Goal: Task Accomplishment & Management: Use online tool/utility

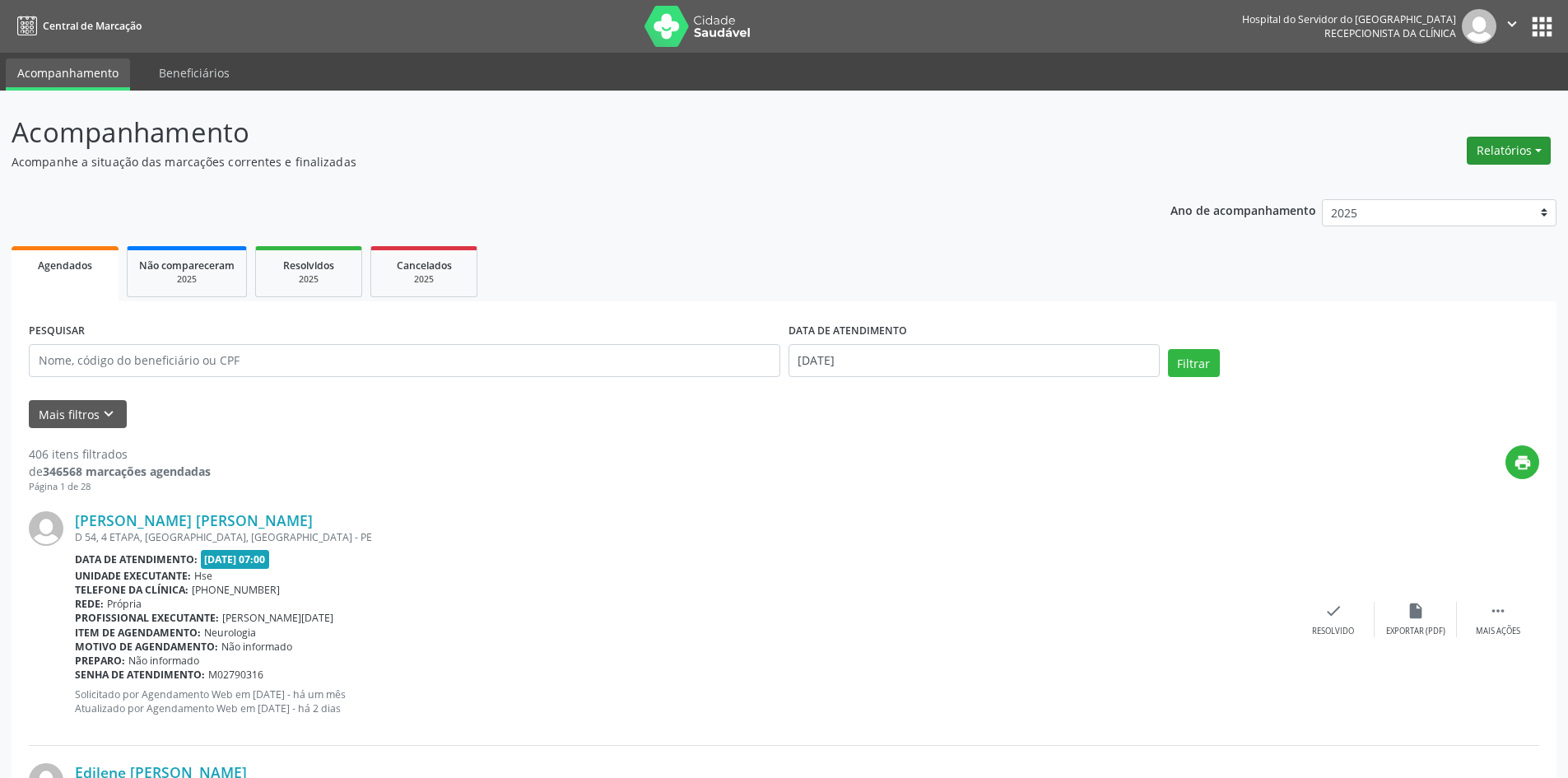
click at [1497, 155] on button "Relatórios" at bounding box center [1508, 150] width 84 height 28
click at [1475, 185] on link "Agendamentos" at bounding box center [1463, 186] width 177 height 23
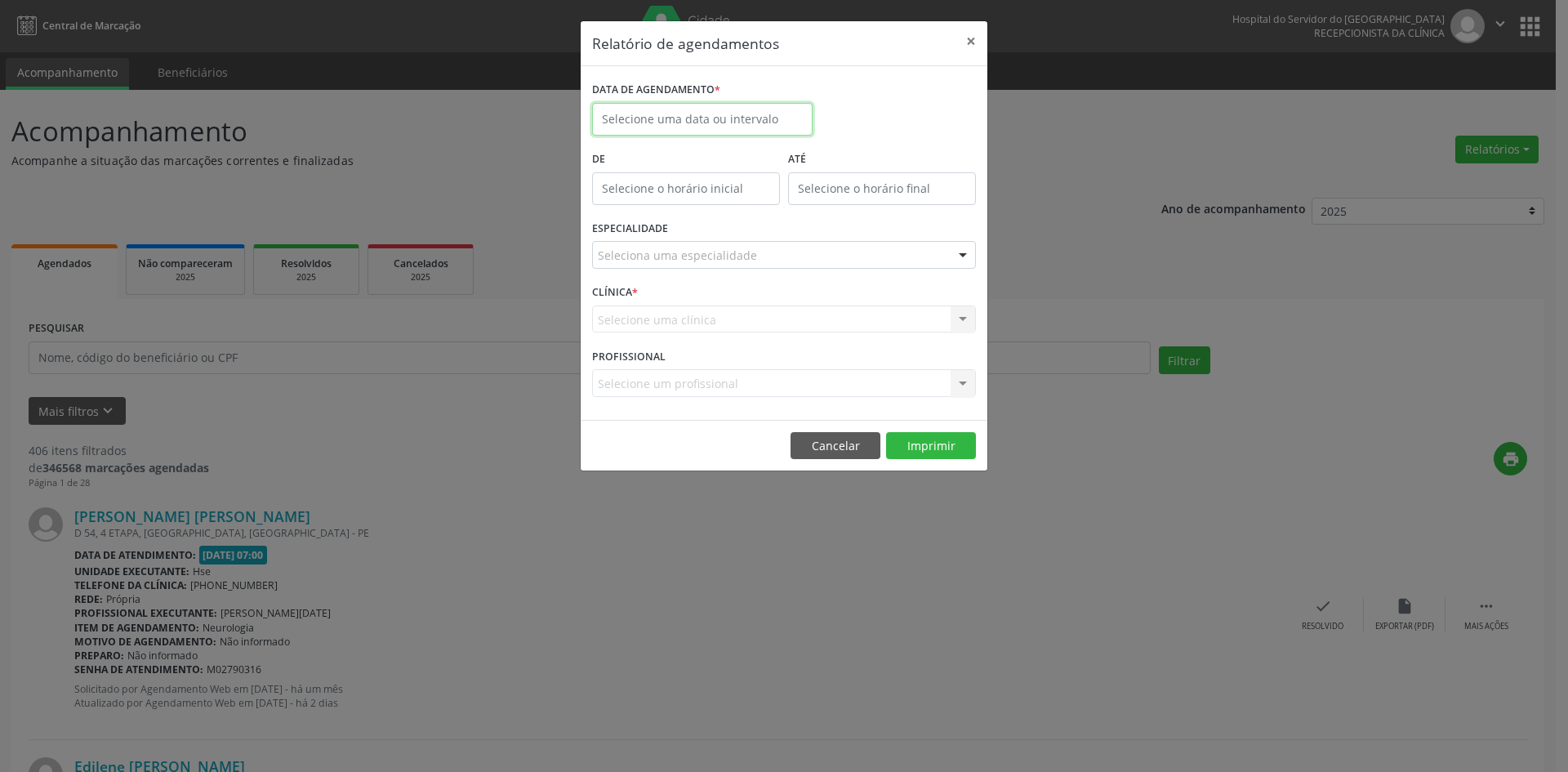
click at [718, 120] on input "text" at bounding box center [701, 119] width 220 height 33
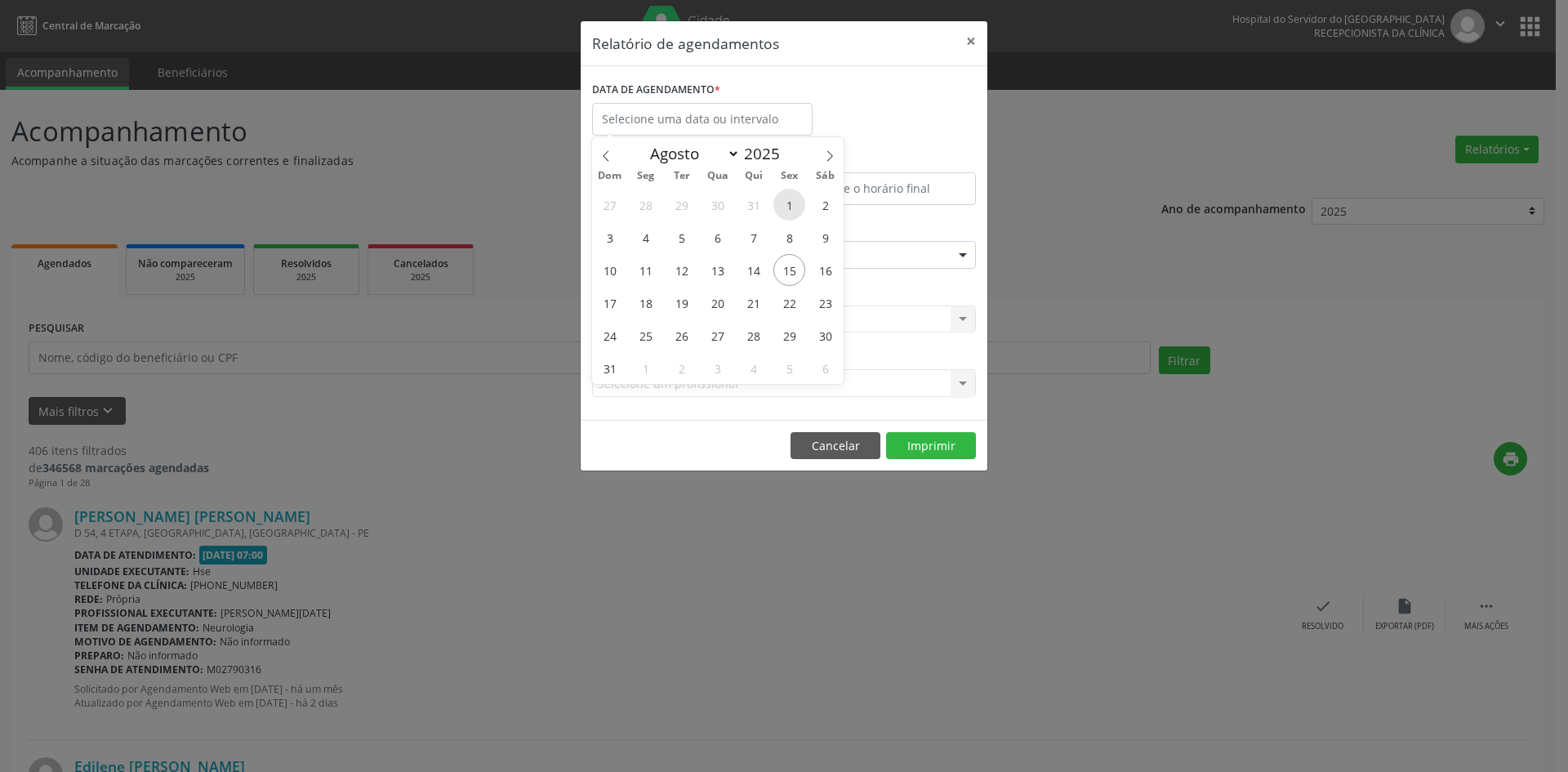
click at [784, 202] on span "1" at bounding box center [789, 204] width 32 height 32
type input "[DATE]"
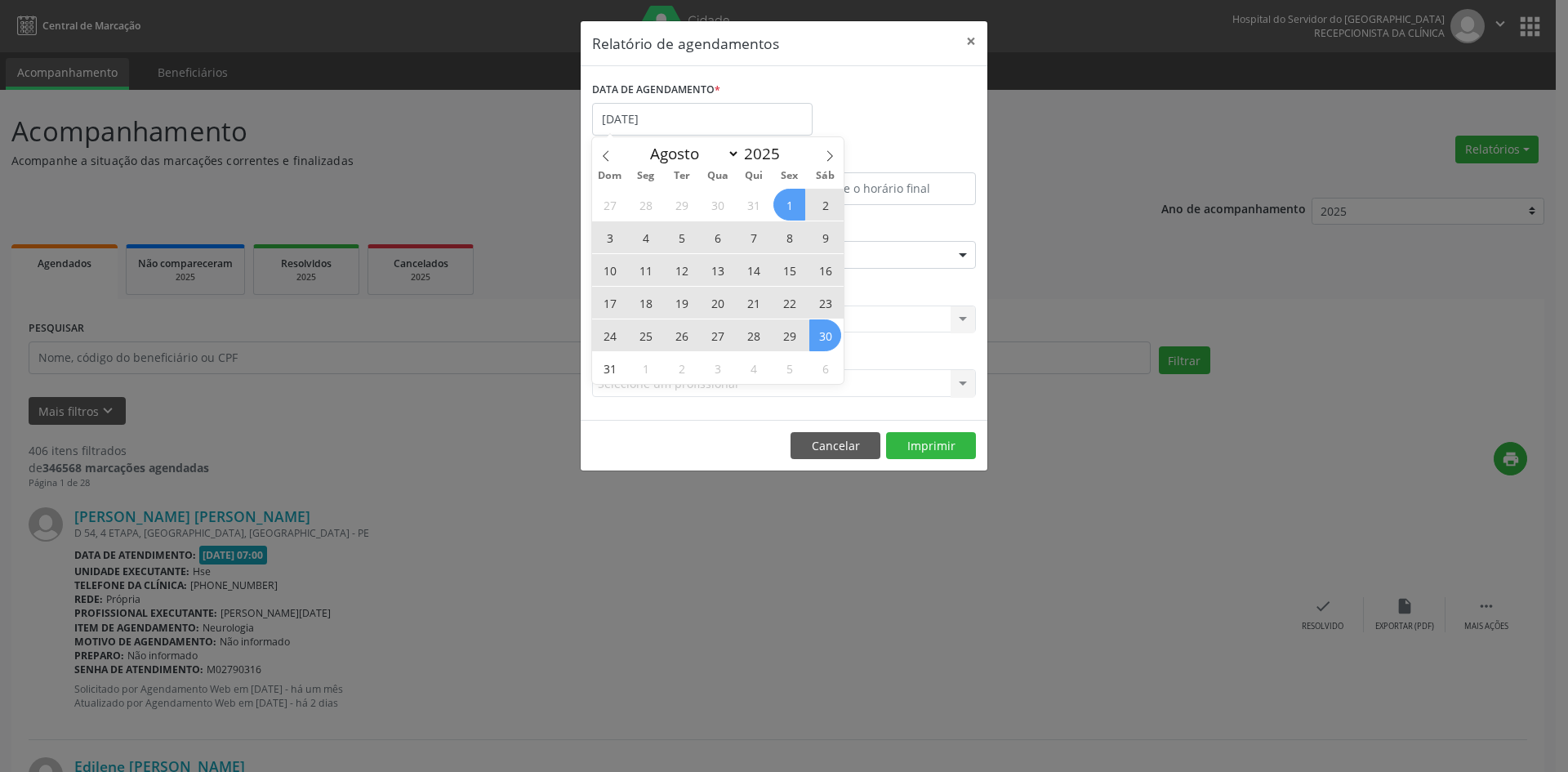
drag, startPoint x: 784, startPoint y: 202, endPoint x: 819, endPoint y: 332, distance: 134.6
click at [819, 332] on div "27 28 29 30 31 1 2 3 4 5 6 7 8 9 10 11 12 13 14 15 16 17 18 19 20 21 22 23 24 2…" at bounding box center [718, 285] width 252 height 196
click at [820, 332] on span "30" at bounding box center [825, 335] width 32 height 32
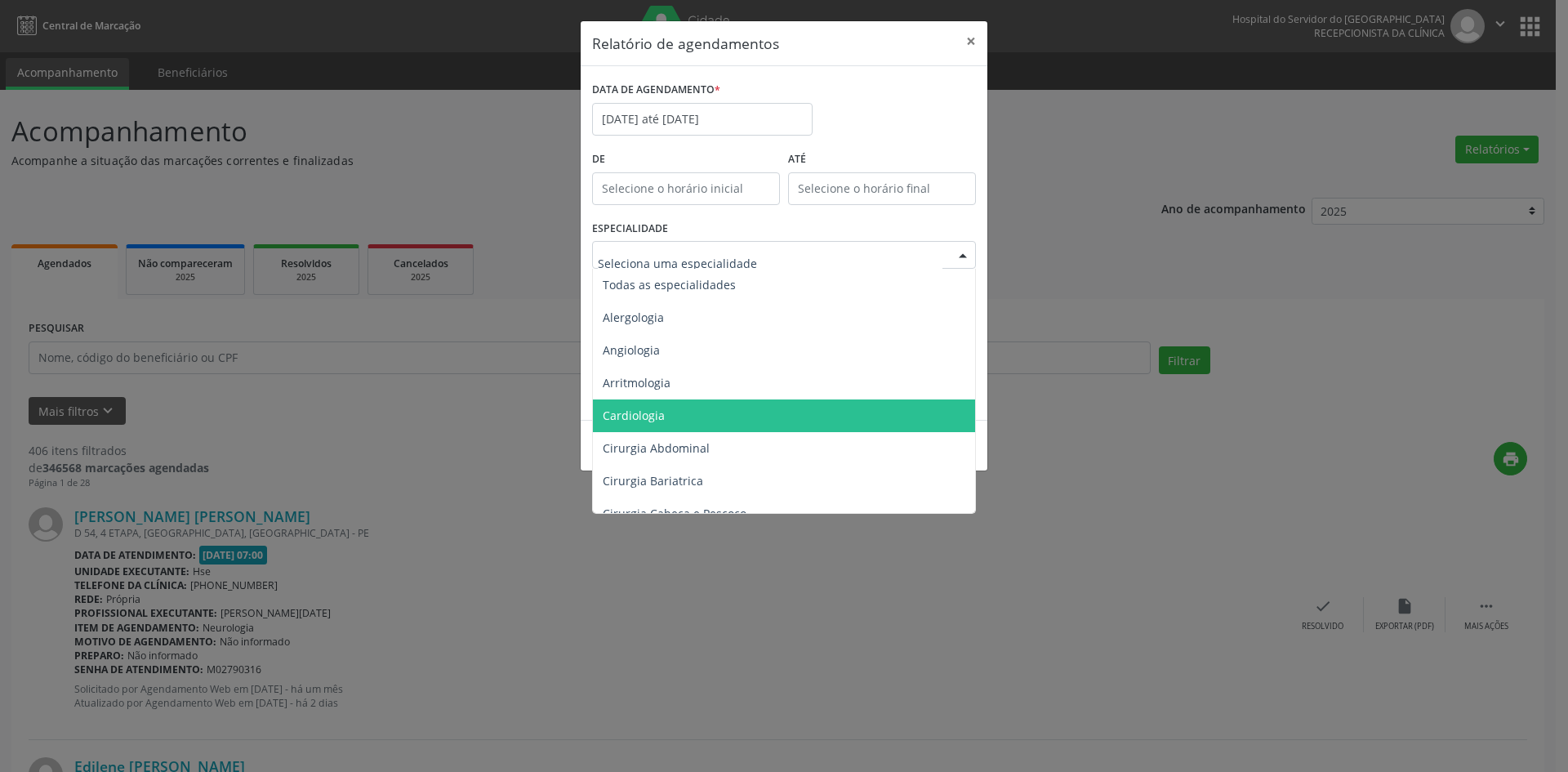
click at [677, 413] on span "Cardiologia" at bounding box center [784, 416] width 385 height 33
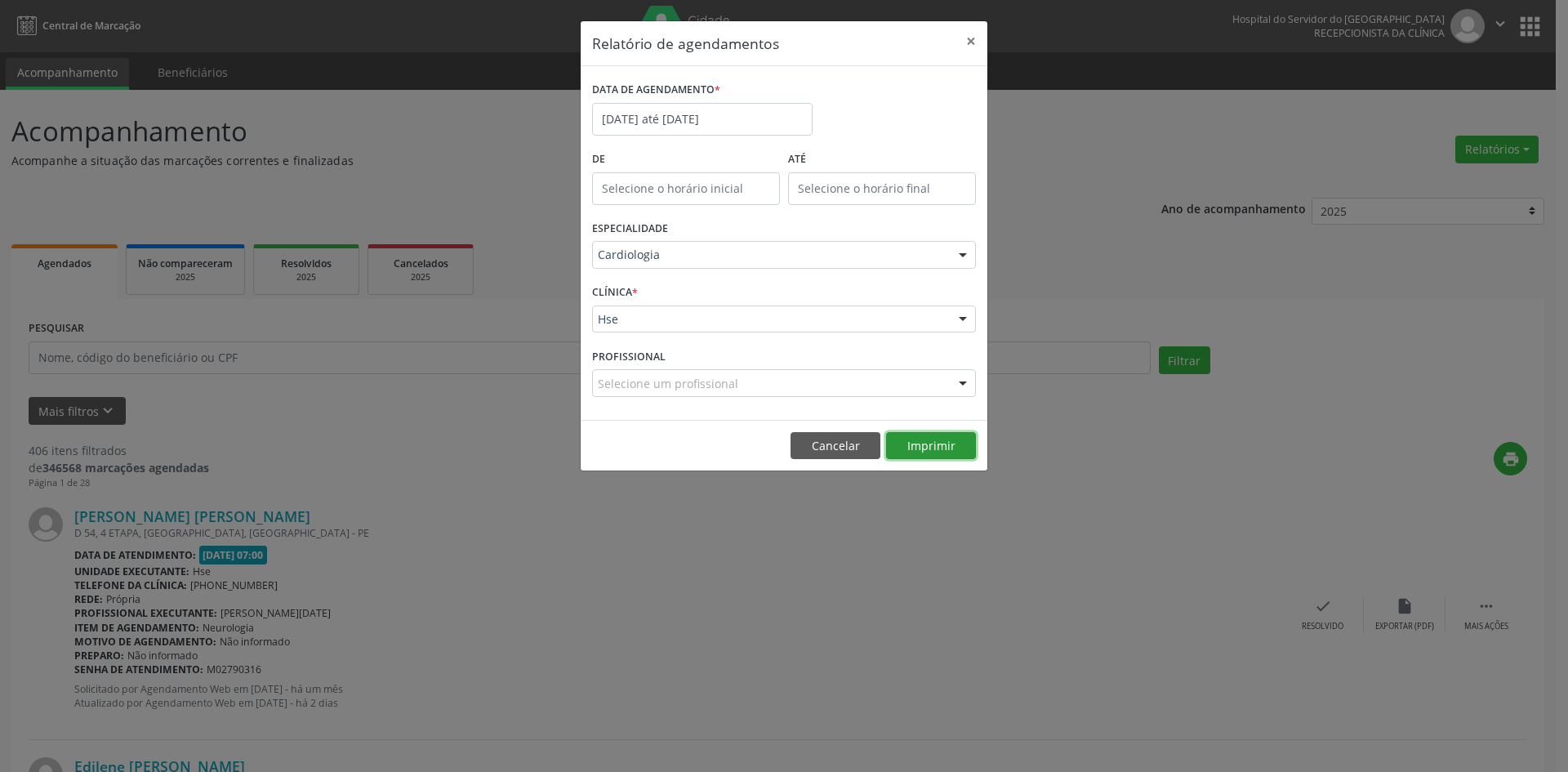
click at [921, 444] on button "Imprimir" at bounding box center [931, 446] width 90 height 27
